Goal: Find specific fact: Find specific fact

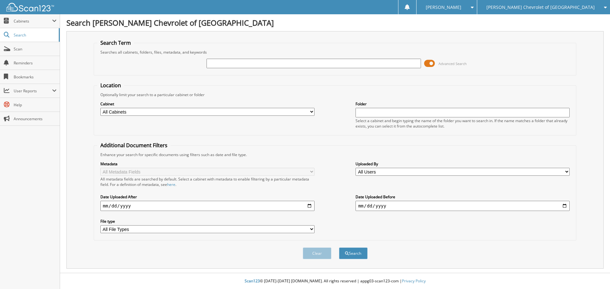
click at [358, 61] on input "text" at bounding box center [313, 64] width 214 height 10
type input "6T24438"
click at [339, 248] on button "Search" at bounding box center [353, 254] width 29 height 12
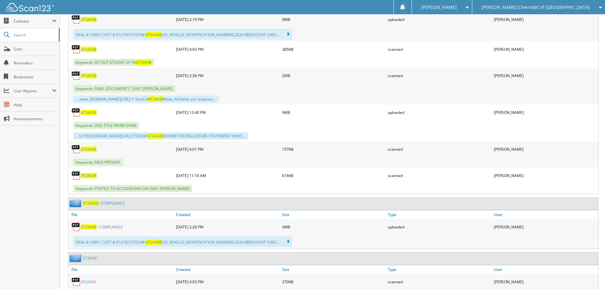
scroll to position [318, 0]
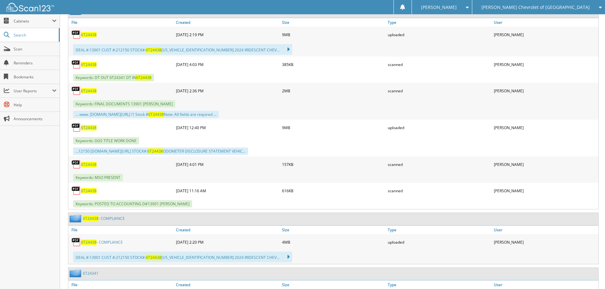
click at [85, 90] on span "6T24438" at bounding box center [89, 90] width 16 height 5
